Goal: Find specific page/section

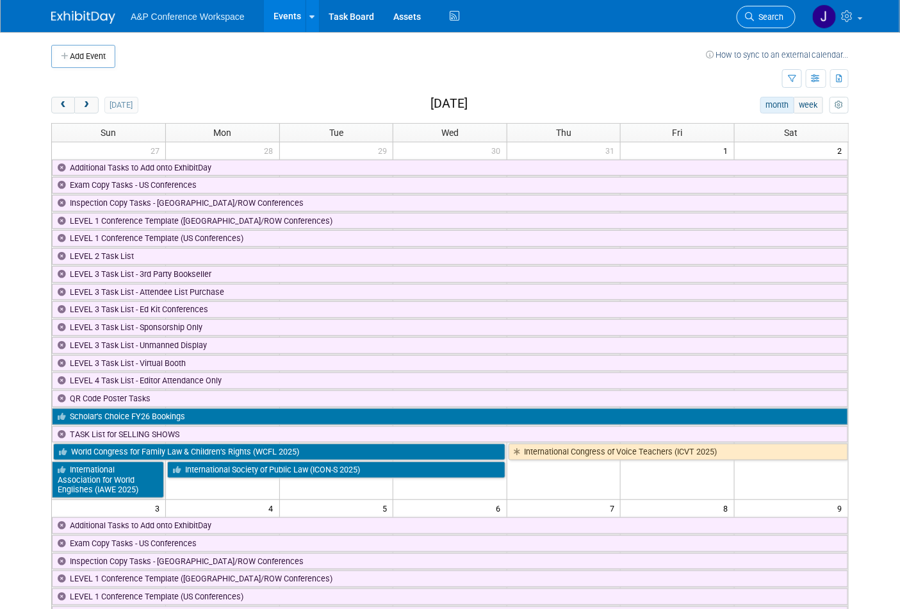
click at [759, 9] on link "Search" at bounding box center [766, 17] width 59 height 22
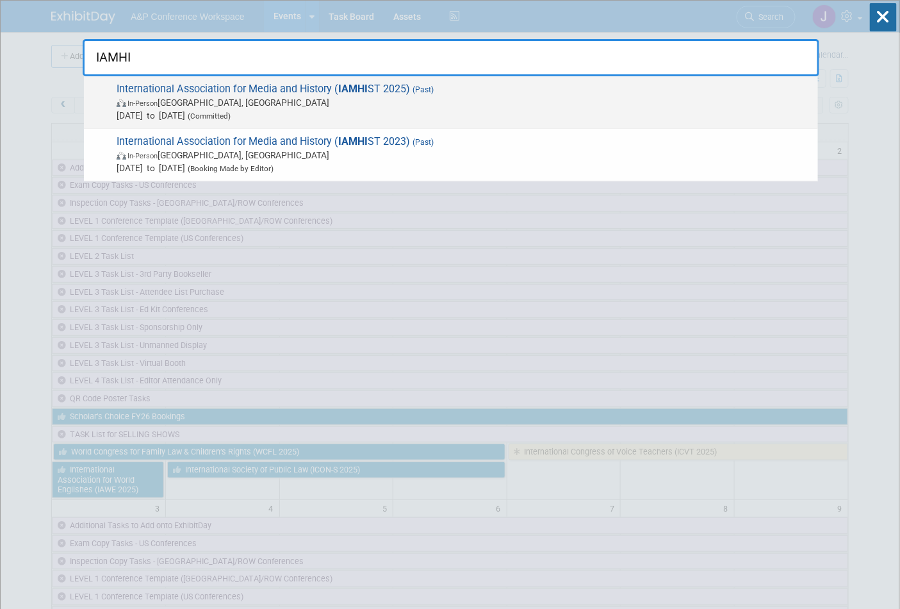
type input "IAMHI"
click at [385, 87] on span "International Association for Media and History ( IAMHI ST 2025) (Past) In-Pers…" at bounding box center [462, 102] width 699 height 39
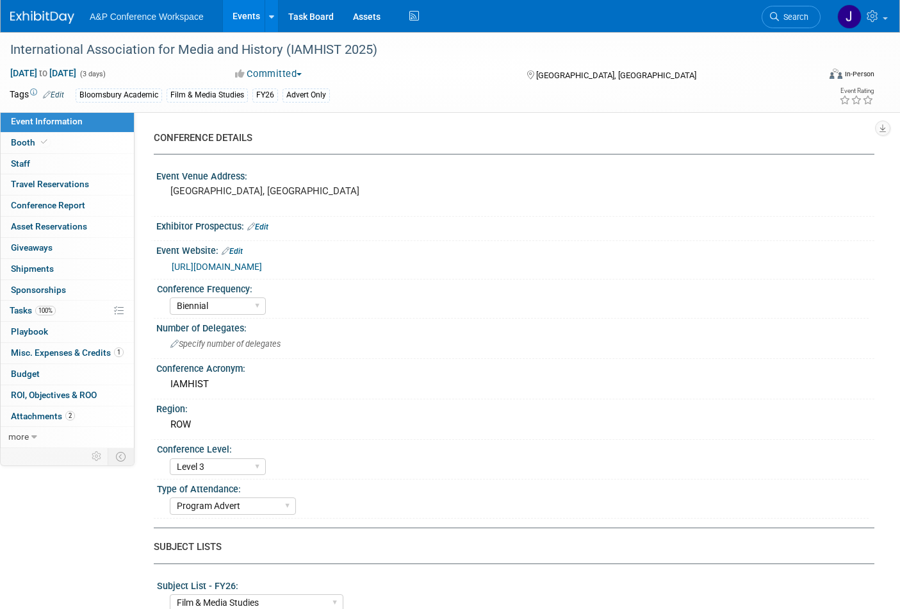
select select "Biennial"
select select "Level 3"
select select "Program Advert"
select select "Film & Media Studies"
select select "Bloomsbury Academic"
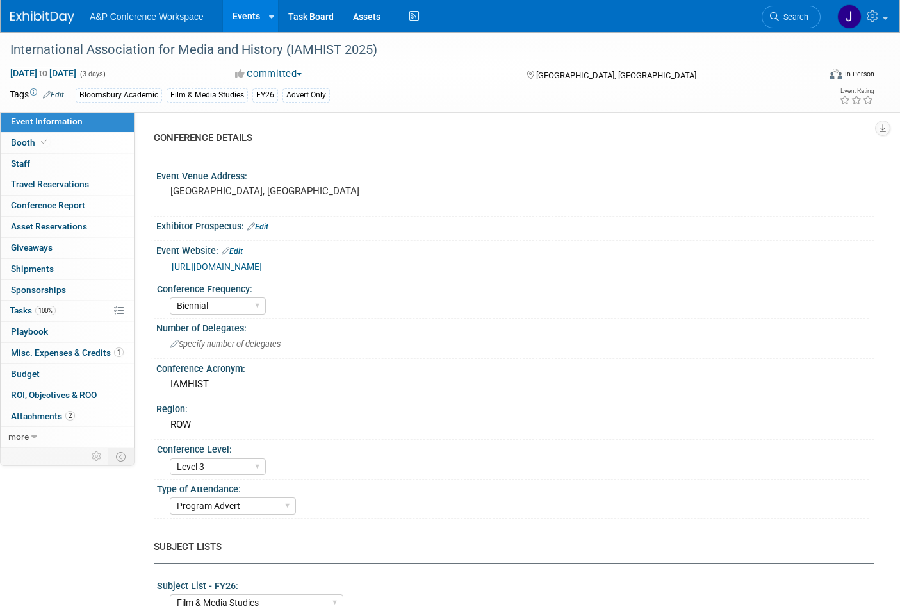
select select "Hannah Siegel"
select select "Shereen Muhyeddeen"
select select "Jenny Liddiard"
select select "Brand/Subject Presence​"
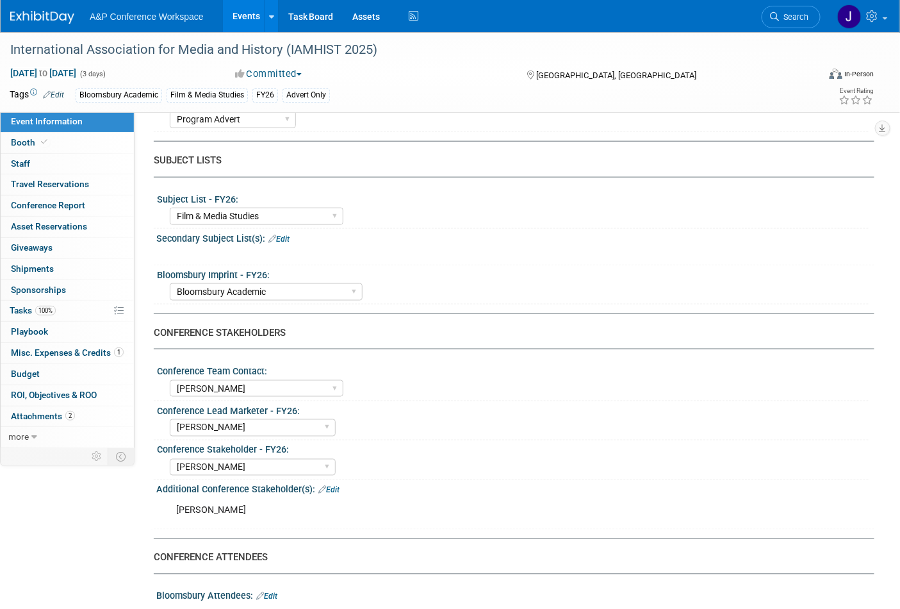
scroll to position [498, 0]
